Goal: Information Seeking & Learning: Learn about a topic

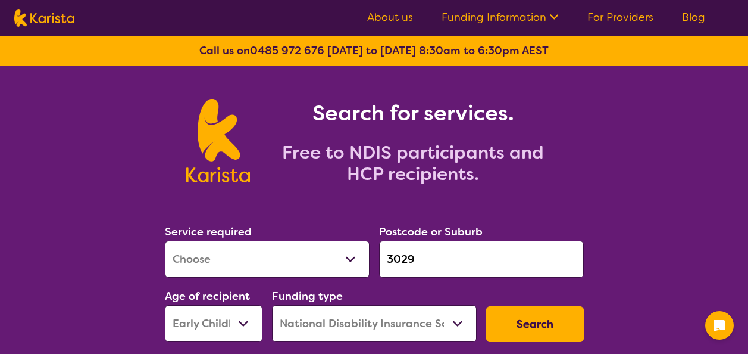
select select "[MEDICAL_DATA]"
select select "EC"
select select "NDIS"
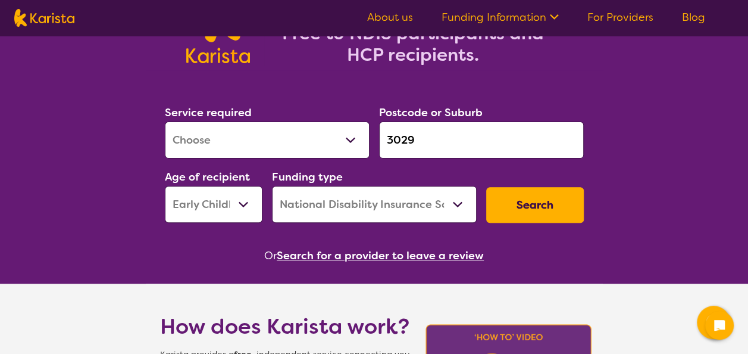
scroll to position [119, 0]
click at [269, 262] on span "Or" at bounding box center [270, 255] width 12 height 18
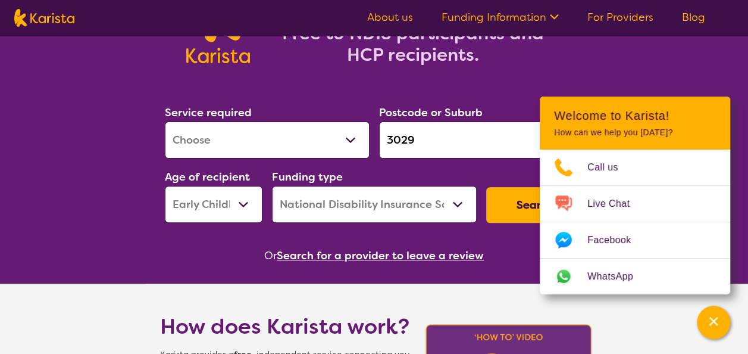
click at [343, 132] on select "Allied Health Assistant Assessment ([MEDICAL_DATA] or [MEDICAL_DATA]) Behaviour…" at bounding box center [267, 139] width 205 height 37
select select "Domestic and home help"
click at [165, 121] on select "Allied Health Assistant Assessment ([MEDICAL_DATA] or [MEDICAL_DATA]) Behaviour…" at bounding box center [267, 139] width 205 height 37
click at [712, 317] on icon "Channel Menu" at bounding box center [714, 321] width 12 height 12
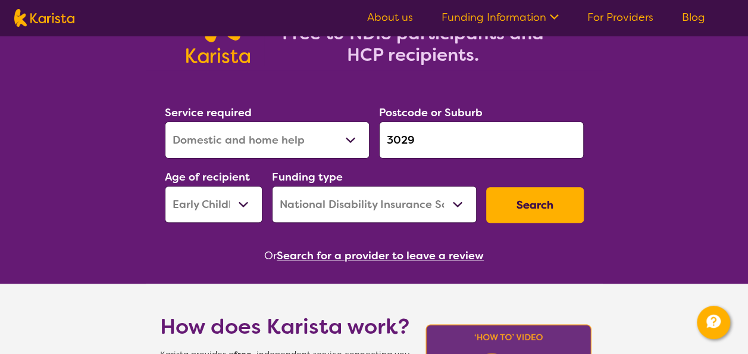
click at [524, 147] on input "3029" at bounding box center [481, 139] width 205 height 37
drag, startPoint x: 426, startPoint y: 133, endPoint x: 364, endPoint y: 137, distance: 62.0
click at [364, 137] on div "Service required Allied Health Assistant Assessment ([MEDICAL_DATA] or [MEDICAL…" at bounding box center [374, 163] width 429 height 129
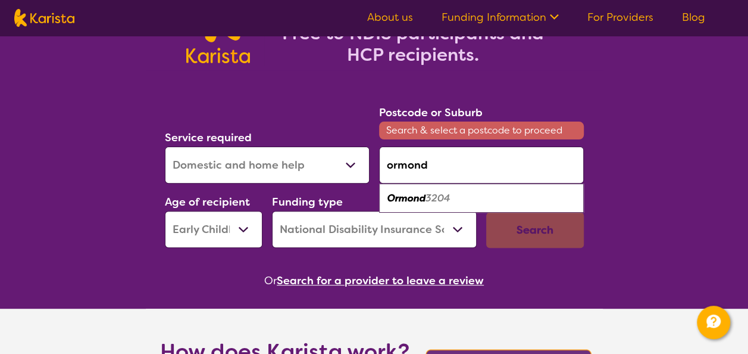
click at [414, 198] on em "Ormond" at bounding box center [406, 198] width 38 height 12
type input "3204"
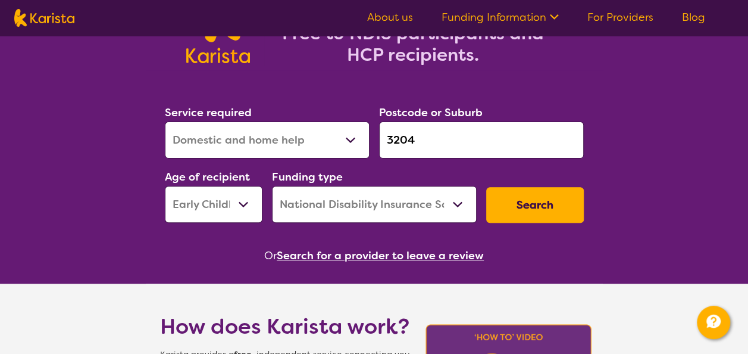
click at [239, 205] on select "Early Childhood - 0 to 9 Child - 10 to 11 Adolescent - 12 to 17 Adult - 18 to 6…" at bounding box center [214, 204] width 98 height 37
select select "AD"
click at [165, 186] on select "Early Childhood - 0 to 9 Child - 10 to 11 Adolescent - 12 to 17 Adult - 18 to 6…" at bounding box center [214, 204] width 98 height 37
click at [533, 202] on button "Search" at bounding box center [535, 205] width 98 height 36
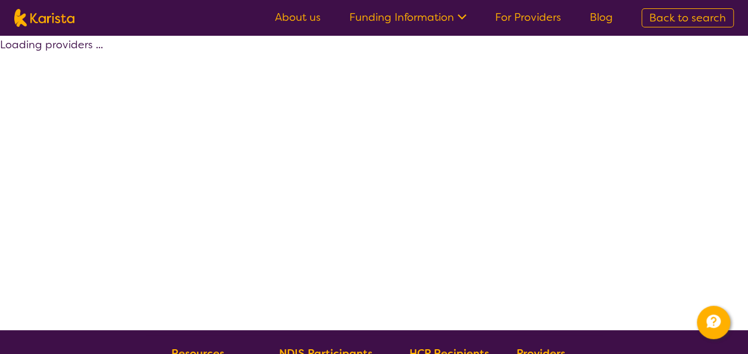
select select "by_score"
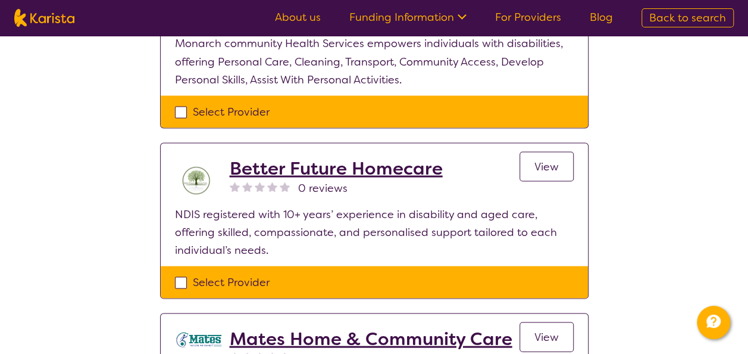
scroll to position [1131, 0]
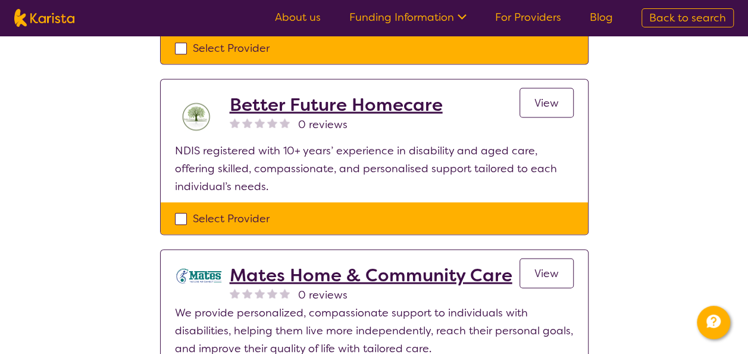
click at [352, 102] on h2 "Better Future Homecare" at bounding box center [336, 104] width 213 height 21
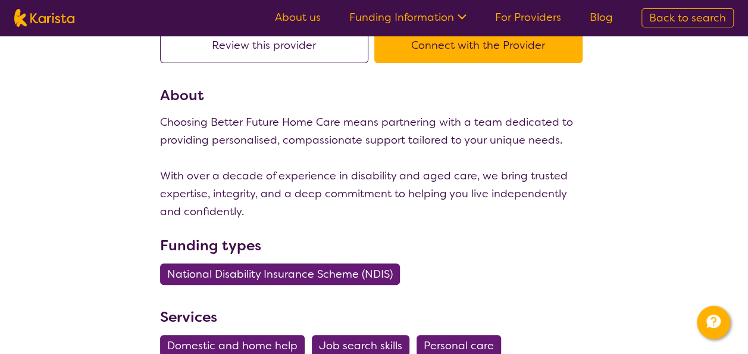
scroll to position [119, 0]
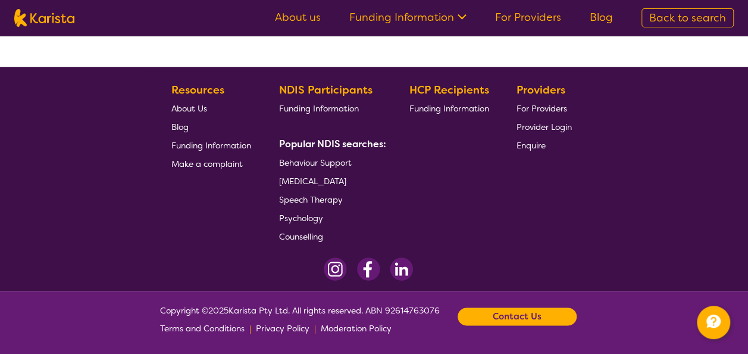
select select "by_score"
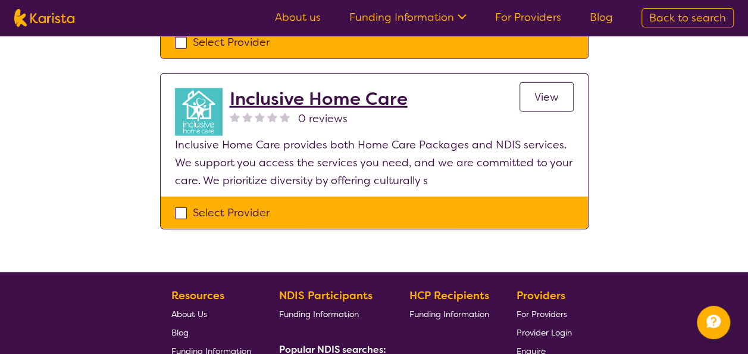
scroll to position [1488, 0]
